Goal: Task Accomplishment & Management: Manage account settings

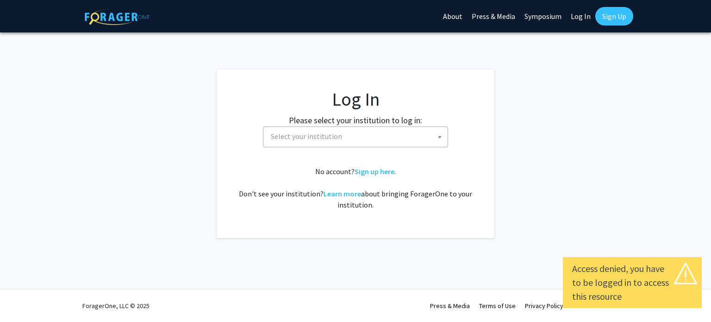
click at [324, 140] on span "Select your institution" at bounding box center [306, 135] width 71 height 9
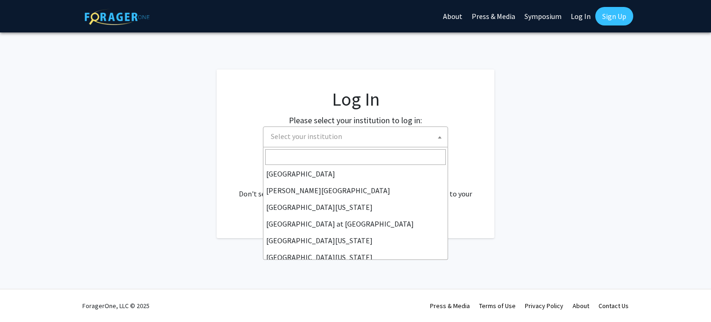
scroll to position [324, 0]
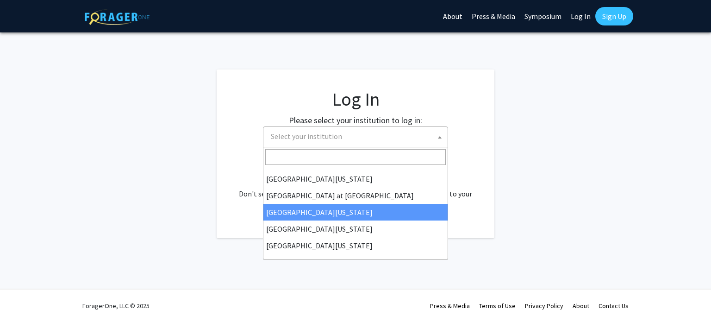
select select "13"
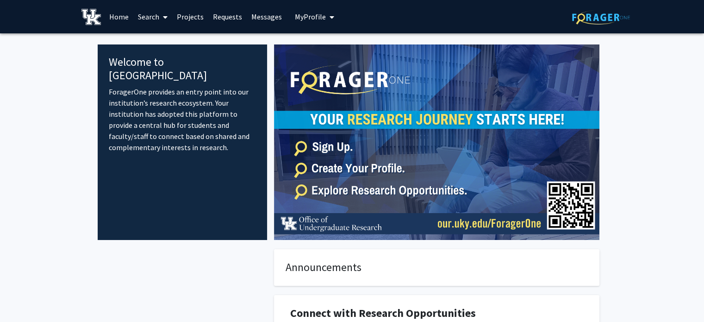
click at [192, 18] on link "Projects" at bounding box center [190, 16] width 36 height 32
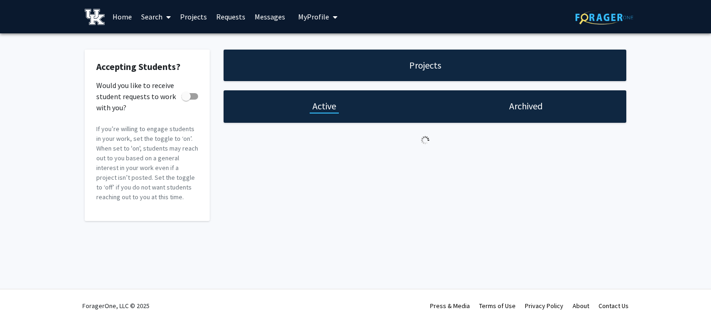
checkbox input "true"
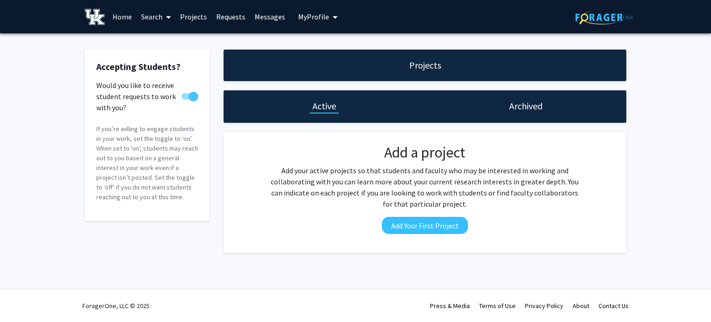
click at [127, 18] on link "Home" at bounding box center [122, 16] width 29 height 32
